Goal: Information Seeking & Learning: Find specific fact

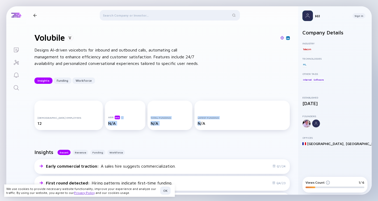
drag, startPoint x: 116, startPoint y: 108, endPoint x: 195, endPoint y: 119, distance: 79.5
click at [195, 119] on div "[DEMOGRAPHIC_DATA] Employees 12 ARR beta N/A Total Funding N/A Latest Funding N…" at bounding box center [161, 116] width 255 height 31
click at [198, 119] on div "Latest Funding N/A" at bounding box center [242, 120] width 89 height 9
drag, startPoint x: 205, startPoint y: 127, endPoint x: 30, endPoint y: 109, distance: 175.1
click at [30, 108] on div "[DEMOGRAPHIC_DATA] Employees 12 ARR beta N/A Total Funding N/A Latest Funding N…" at bounding box center [162, 116] width 272 height 48
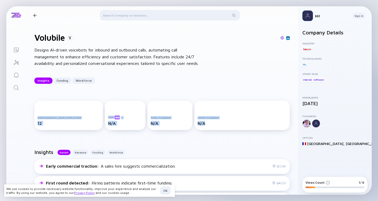
click at [38, 118] on div "[DEMOGRAPHIC_DATA] Employees" at bounding box center [69, 117] width 62 height 3
drag, startPoint x: 38, startPoint y: 118, endPoint x: 207, endPoint y: 126, distance: 168.4
click at [207, 126] on div "[DEMOGRAPHIC_DATA] Employees 12 ARR beta N/A Total Funding N/A Latest Funding N…" at bounding box center [161, 116] width 255 height 31
click at [207, 123] on div "N/A" at bounding box center [242, 123] width 89 height 5
drag, startPoint x: 193, startPoint y: 124, endPoint x: 36, endPoint y: 113, distance: 157.4
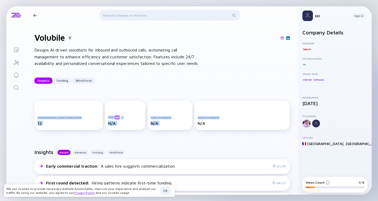
click at [36, 113] on div "[DEMOGRAPHIC_DATA] Employees 12 ARR beta N/A Total Funding N/A Latest Funding N…" at bounding box center [161, 116] width 255 height 31
